Goal: Task Accomplishment & Management: Use online tool/utility

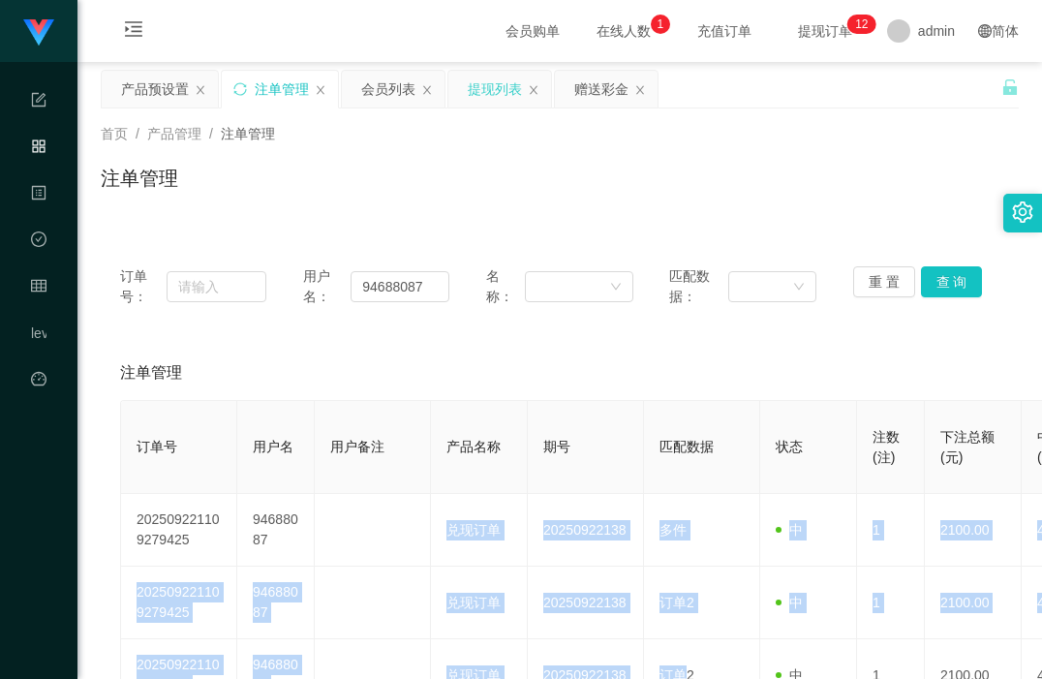
click at [483, 93] on div "提现列表" at bounding box center [495, 89] width 54 height 37
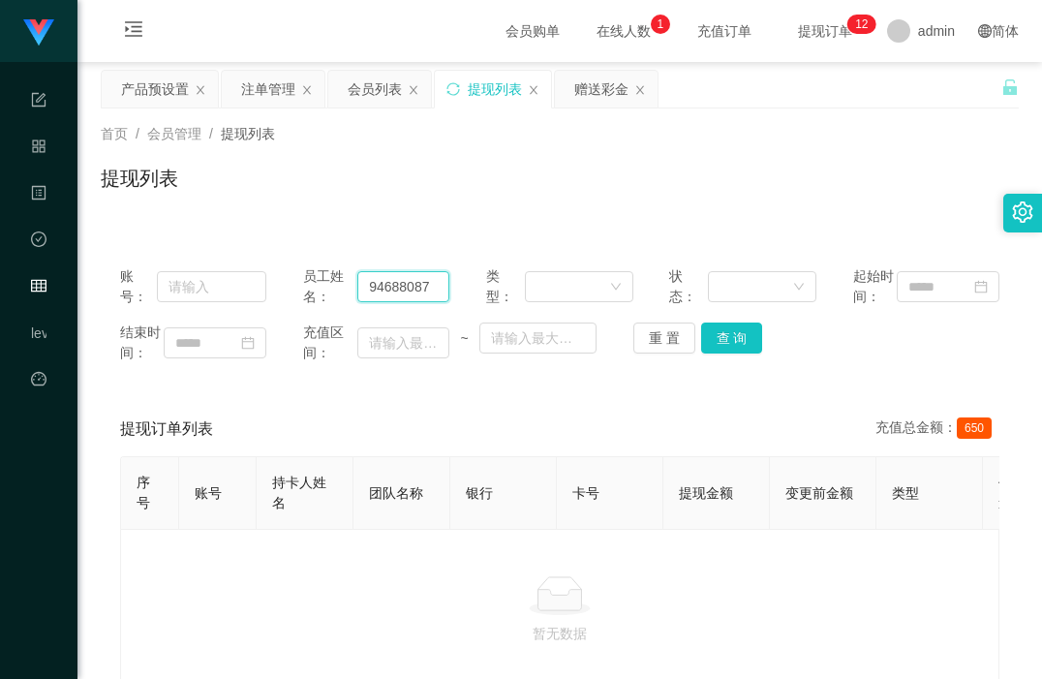
click at [385, 295] on input "94688087" at bounding box center [403, 286] width 92 height 31
click at [717, 353] on button "查 询" at bounding box center [732, 337] width 62 height 31
click at [593, 104] on div "赠送彩金" at bounding box center [601, 89] width 54 height 37
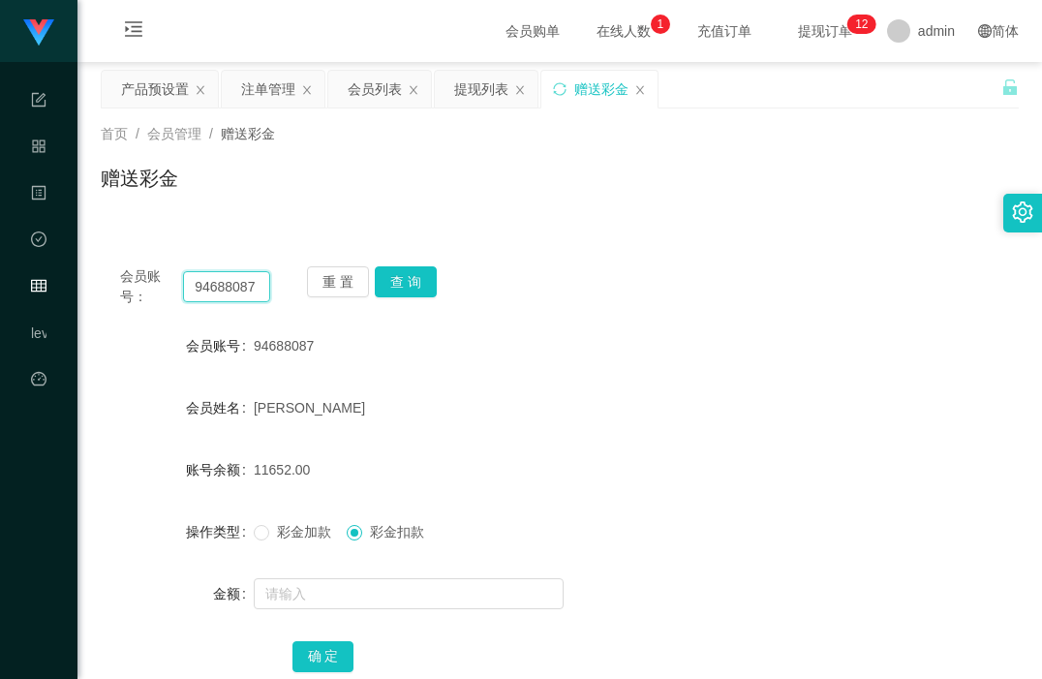
click at [220, 284] on input "94688087" at bounding box center [226, 286] width 87 height 31
click at [400, 277] on button "查 询" at bounding box center [406, 281] width 62 height 31
click at [402, 283] on button "查 询" at bounding box center [406, 281] width 62 height 31
click at [614, 363] on div "94688087" at bounding box center [521, 345] width 535 height 39
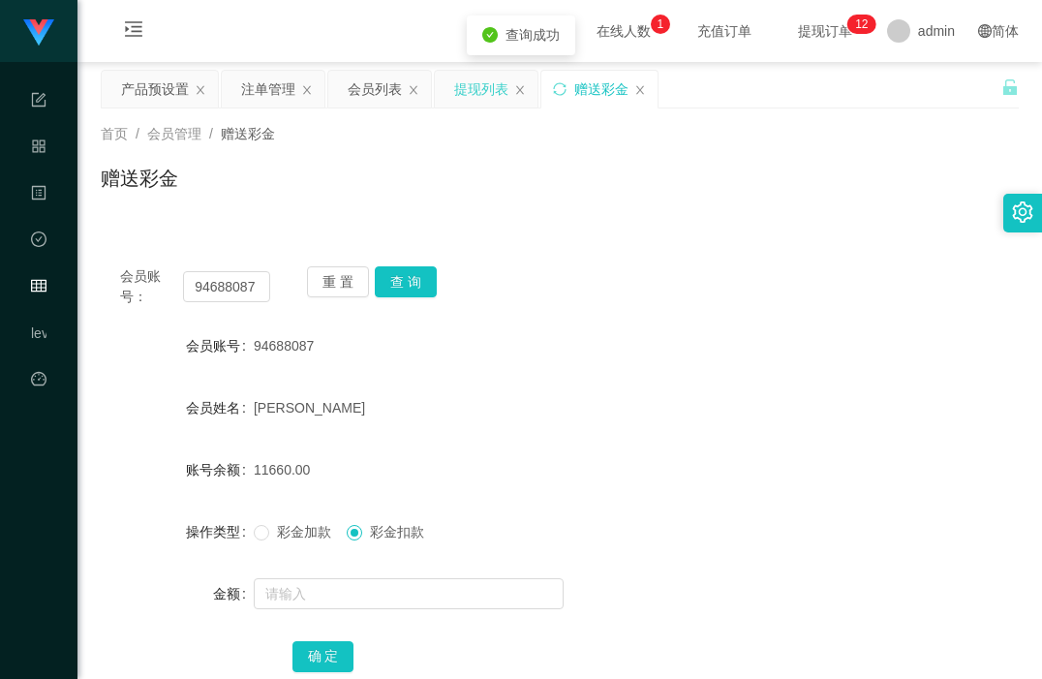
drag, startPoint x: 469, startPoint y: 93, endPoint x: 469, endPoint y: 107, distance: 14.5
click at [469, 92] on div "提现列表" at bounding box center [481, 89] width 54 height 37
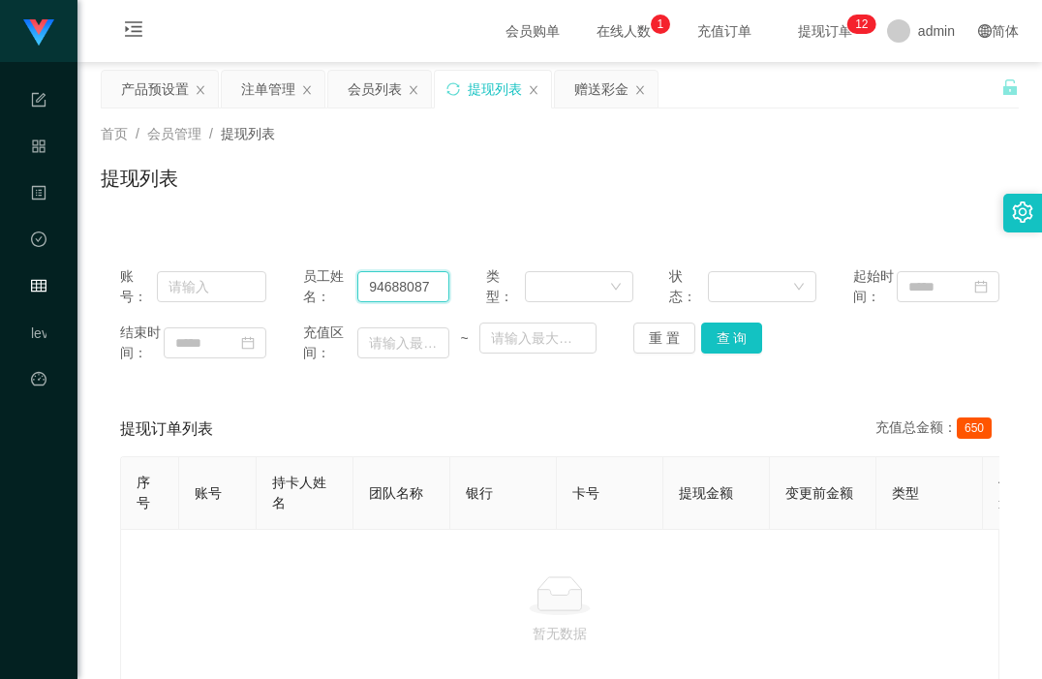
click at [395, 302] on input "94688087" at bounding box center [403, 286] width 92 height 31
click at [729, 353] on button "查 询" at bounding box center [732, 337] width 62 height 31
drag, startPoint x: 869, startPoint y: 395, endPoint x: 929, endPoint y: 189, distance: 214.5
click at [874, 363] on div "结束时间： 充值区间： ~ 重 置 查 询" at bounding box center [559, 342] width 879 height 41
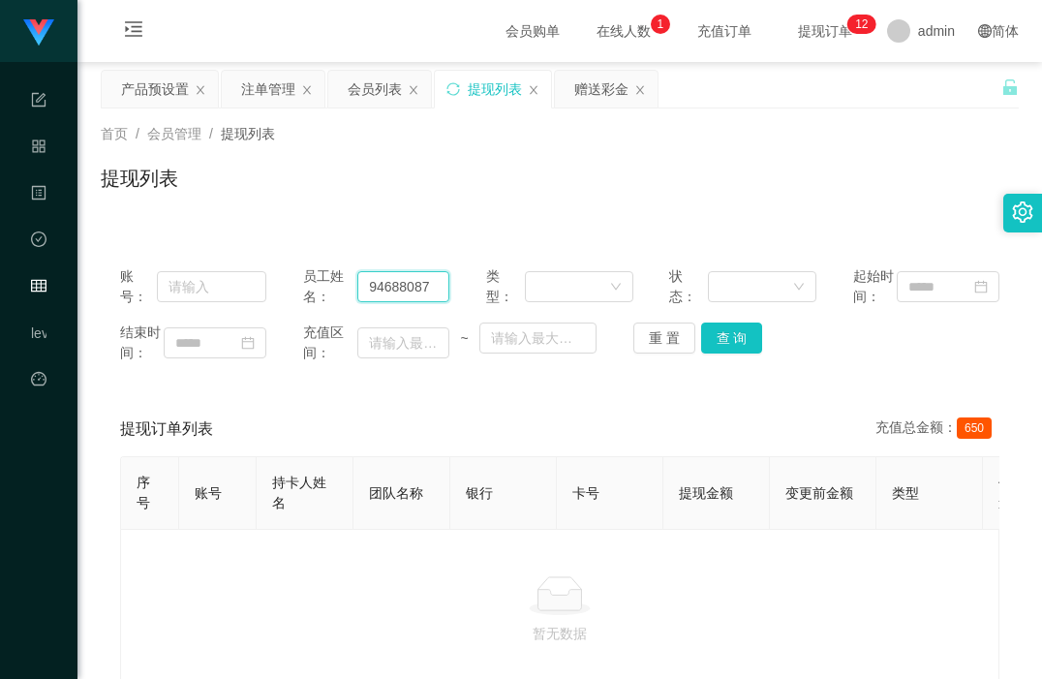
click at [390, 302] on input "94688087" at bounding box center [403, 286] width 92 height 31
drag, startPoint x: 598, startPoint y: 88, endPoint x: 587, endPoint y: 104, distance: 19.4
click at [598, 88] on div "赠送彩金" at bounding box center [601, 89] width 54 height 37
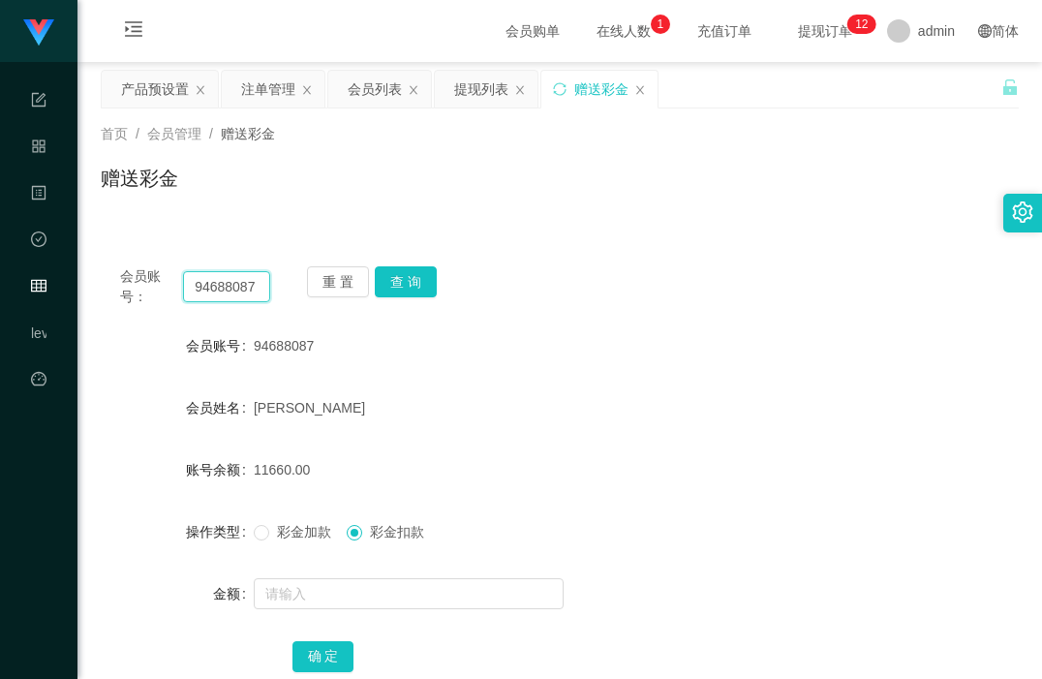
click at [216, 287] on input "94688087" at bounding box center [226, 286] width 87 height 31
paste input "87560336"
type input "87560336"
click at [411, 283] on button "查 询" at bounding box center [406, 281] width 62 height 31
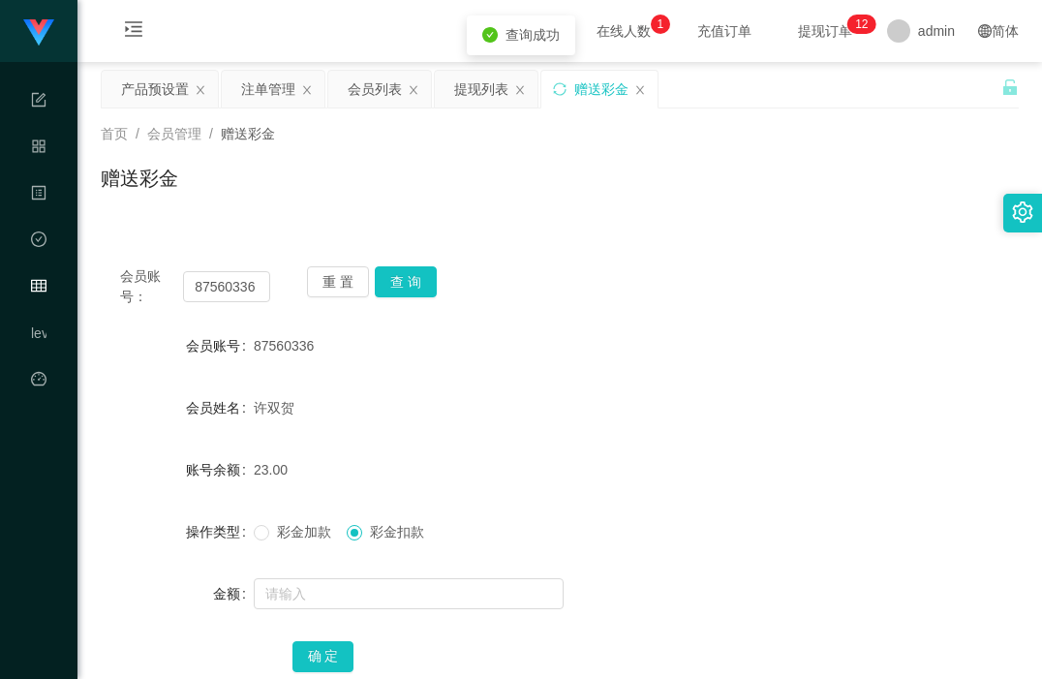
click at [624, 344] on div "87560336" at bounding box center [521, 345] width 535 height 39
click at [262, 83] on div "注单管理" at bounding box center [268, 89] width 54 height 37
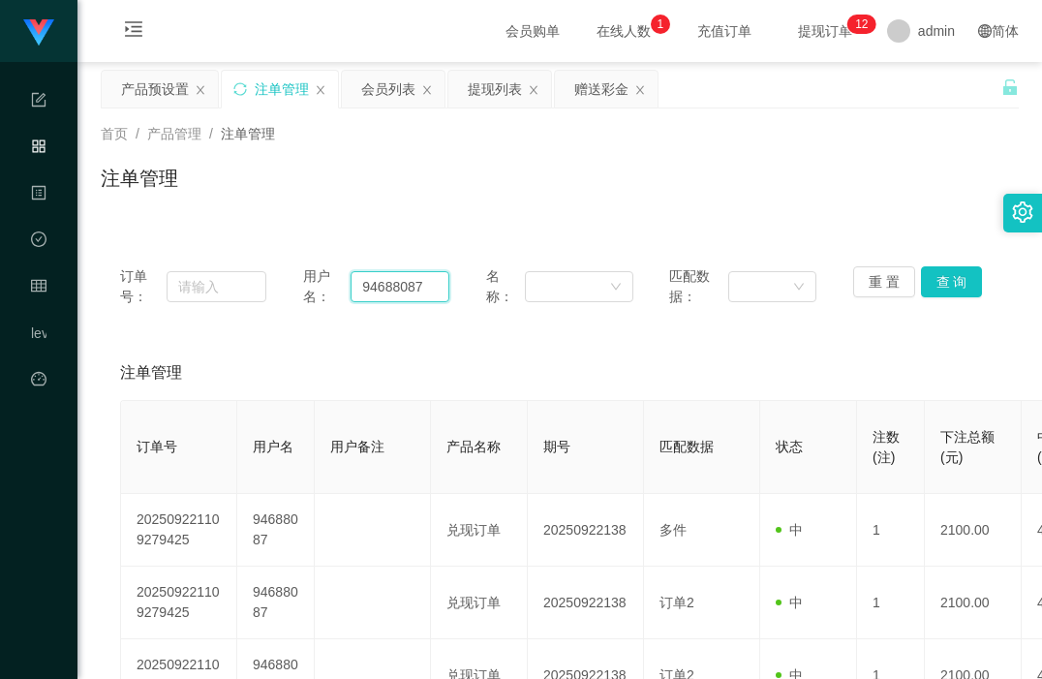
click at [407, 280] on input "94688087" at bounding box center [399, 286] width 99 height 31
paste input "87560336"
type input "87560336"
click at [940, 277] on button "查 询" at bounding box center [952, 281] width 62 height 31
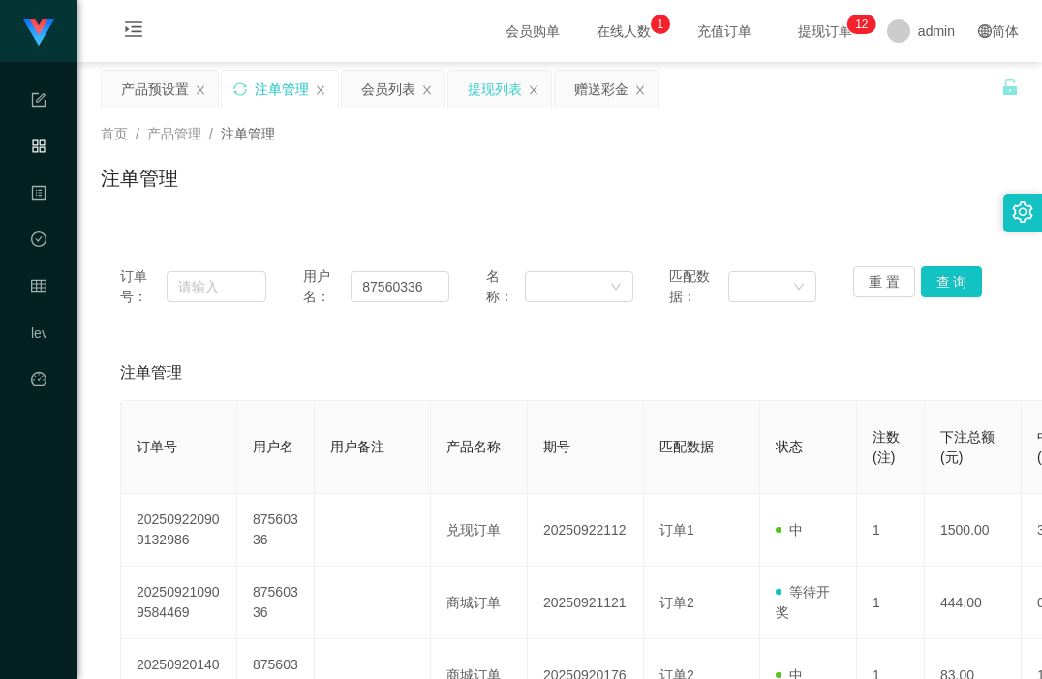
click at [490, 89] on div "提现列表" at bounding box center [495, 89] width 54 height 37
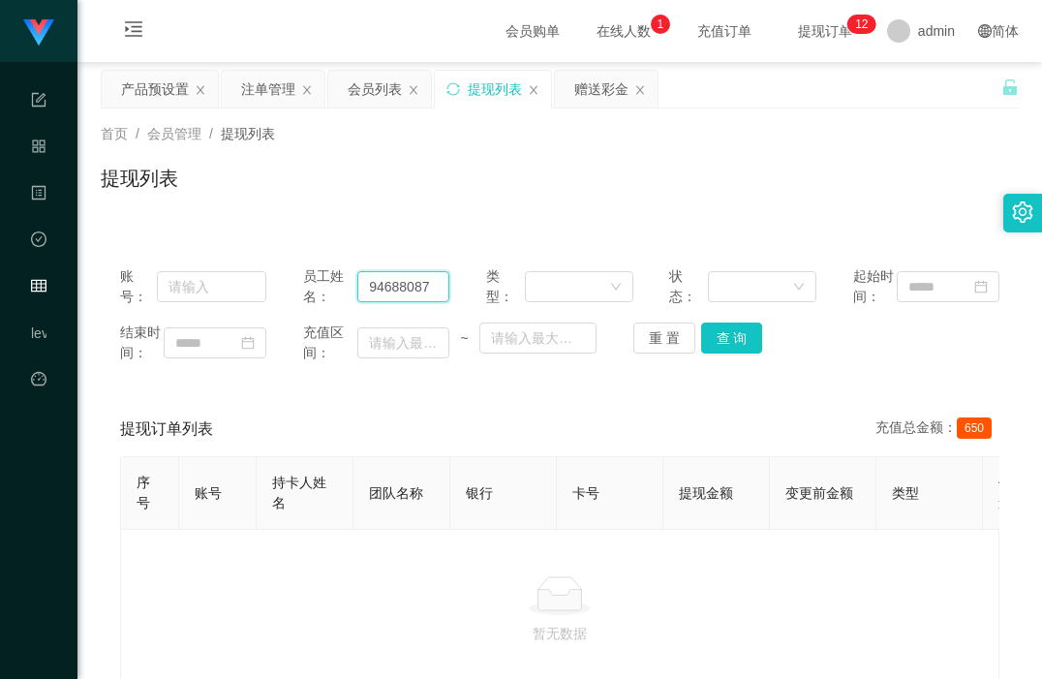
click at [385, 300] on input "94688087" at bounding box center [403, 286] width 92 height 31
paste input "87560336"
type input "87560336"
click at [719, 353] on button "查 询" at bounding box center [732, 337] width 62 height 31
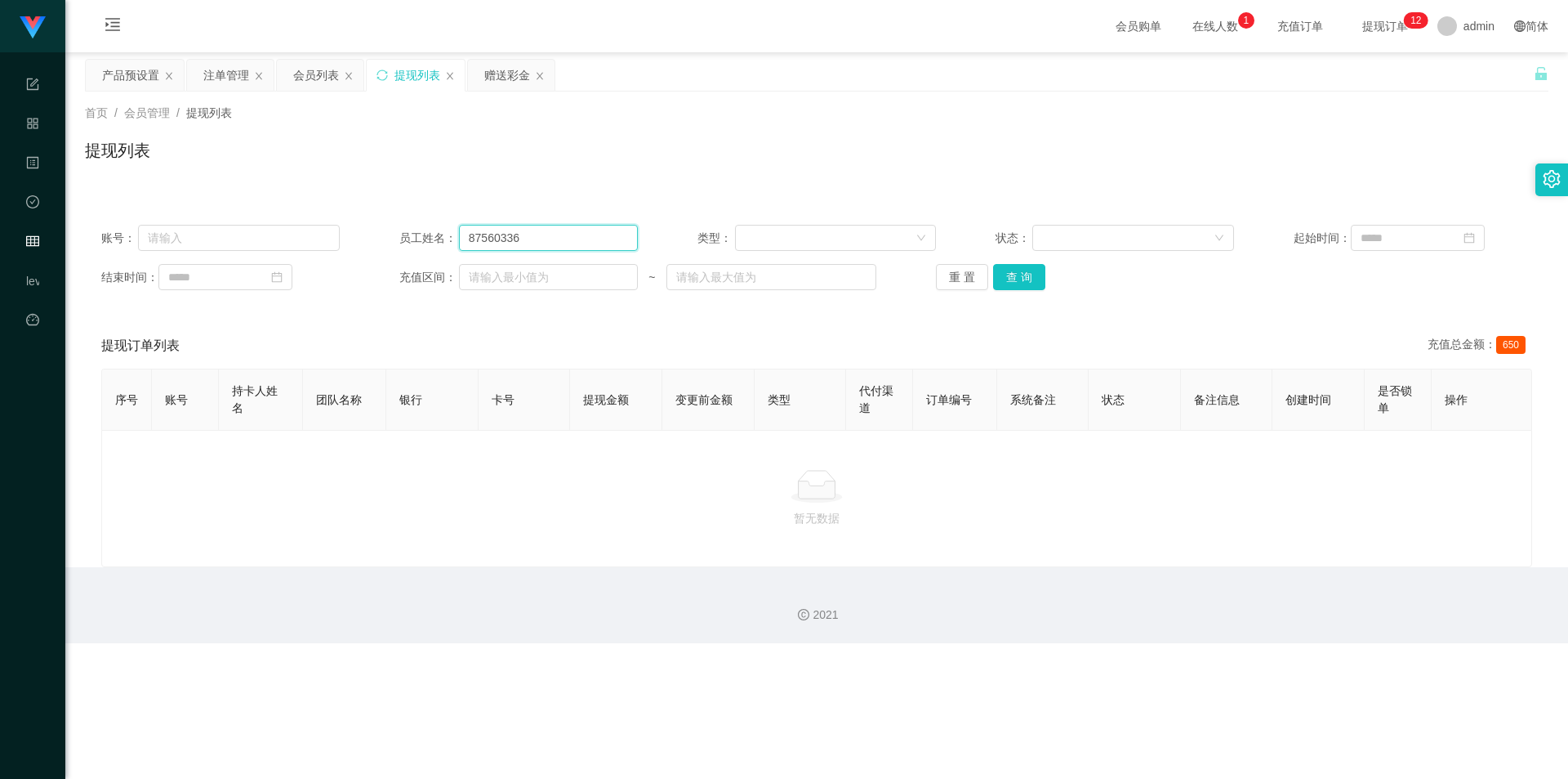
drag, startPoint x: 539, startPoint y: 243, endPoint x: 358, endPoint y: 225, distance: 181.9
click at [358, 225] on div "账号： 员工姓名： 87560336 类型： 状态： 起始时间：" at bounding box center [816, 237] width 1431 height 26
click at [191, 234] on input "text" at bounding box center [239, 237] width 202 height 26
paste input "87560336"
type input "87560336"
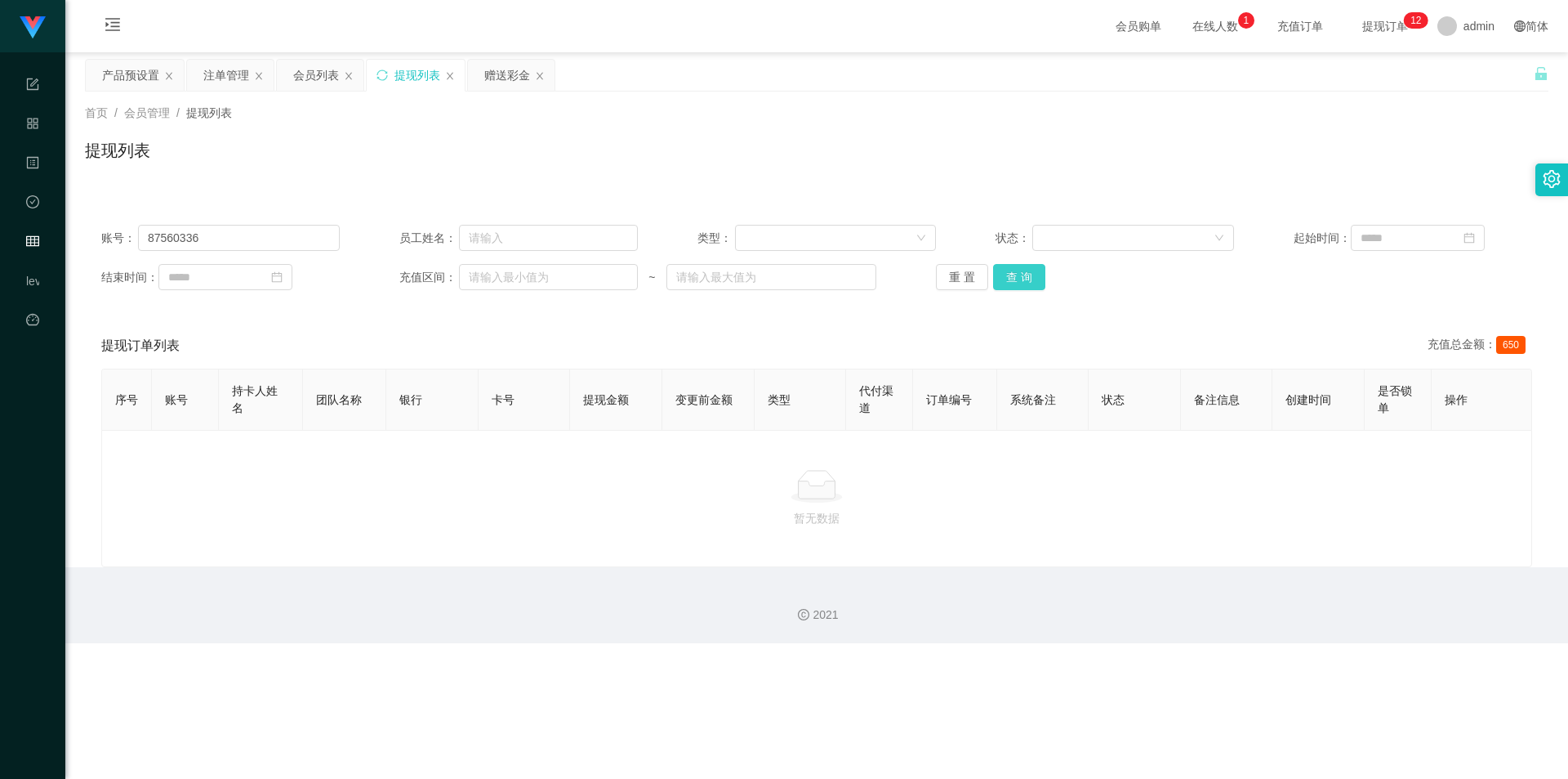
click at [878, 275] on button "查 询" at bounding box center [1019, 277] width 52 height 26
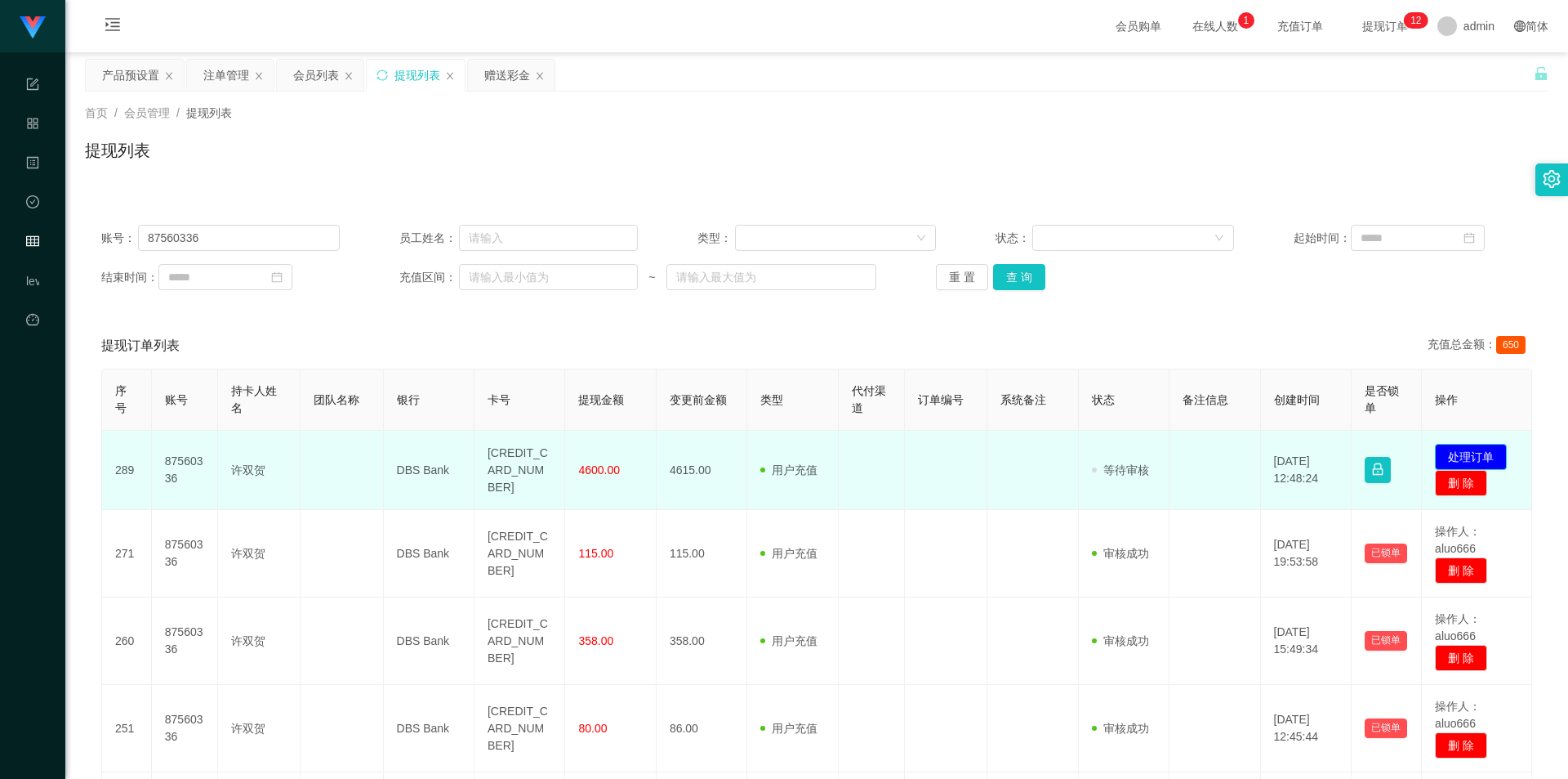
click at [878, 456] on button "处理订单" at bounding box center [1470, 457] width 72 height 26
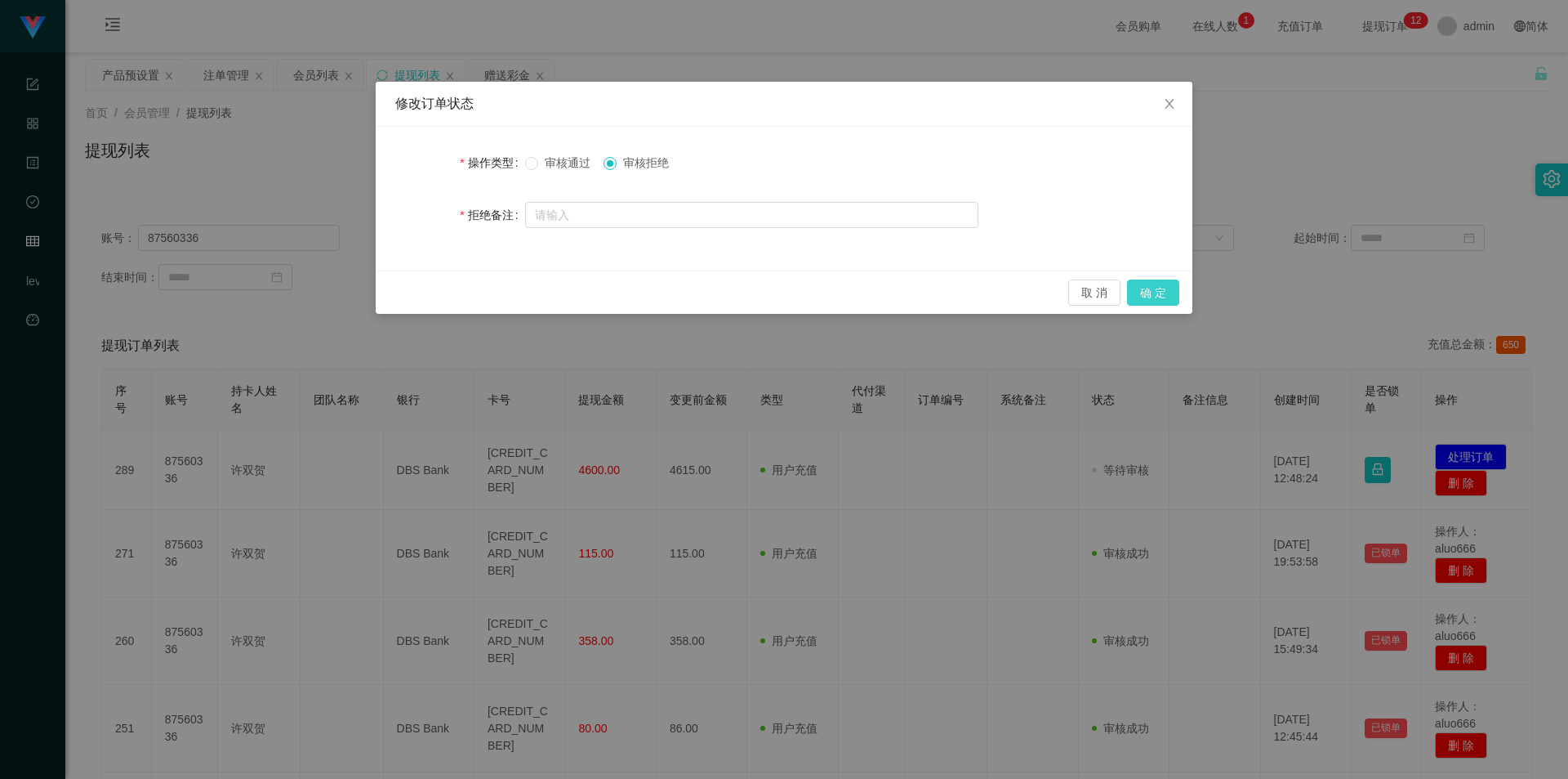
click at [878, 295] on button "确 定" at bounding box center [1153, 292] width 52 height 26
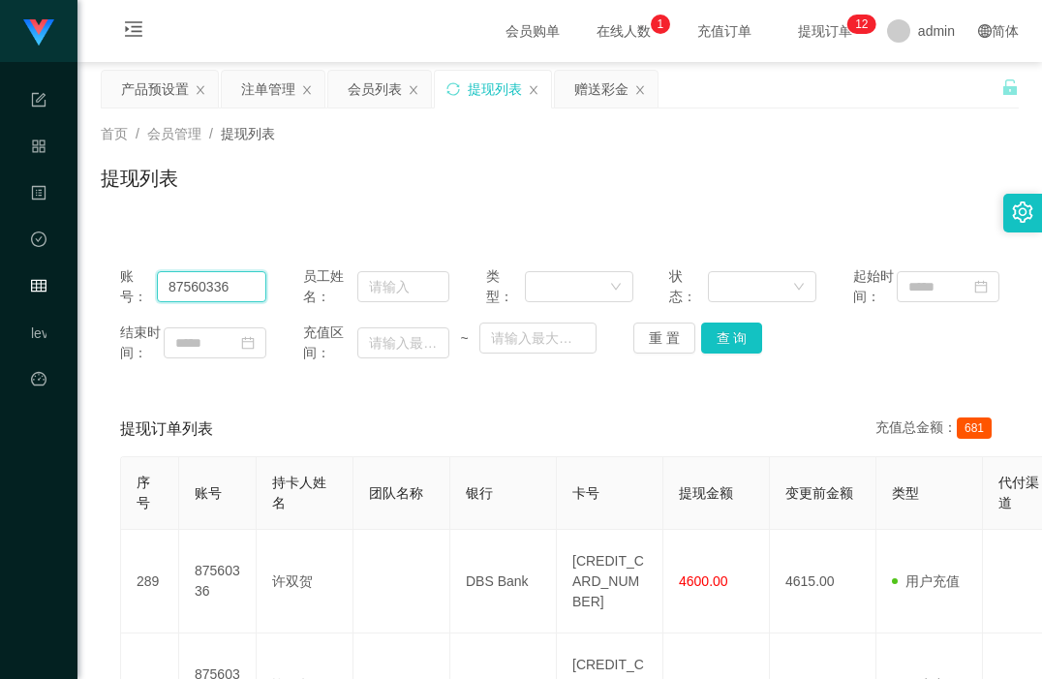
click at [186, 291] on input "87560336" at bounding box center [211, 286] width 109 height 31
drag, startPoint x: 482, startPoint y: 218, endPoint x: 501, endPoint y: 201, distance: 24.7
click at [482, 218] on div "首页 / 会员管理 / 提现列表 / 提现列表" at bounding box center [559, 165] width 964 height 115
